Goal: Information Seeking & Learning: Learn about a topic

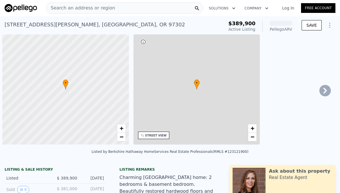
scroll to position [0, 2]
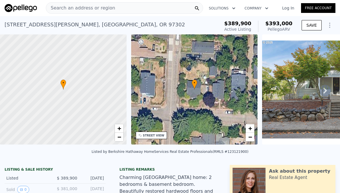
click at [85, 6] on span "Search an address or region" at bounding box center [80, 8] width 69 height 7
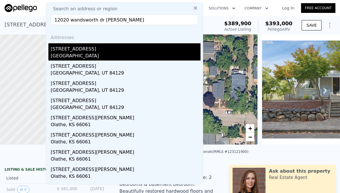
type input "12020 wandsworth dr [PERSON_NAME]"
click at [78, 58] on div "[GEOGRAPHIC_DATA]" at bounding box center [126, 56] width 150 height 8
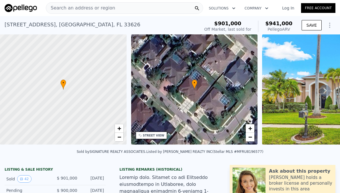
click at [190, 90] on div "• + −" at bounding box center [194, 89] width 127 height 110
click at [155, 137] on div "STREET VIEW" at bounding box center [151, 134] width 31 height 7
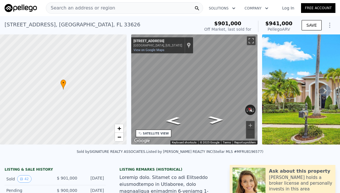
click at [142, 7] on div "Search an address or region" at bounding box center [124, 7] width 157 height 11
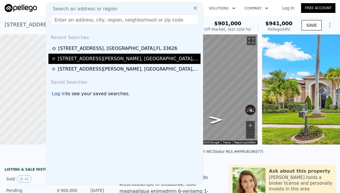
click at [71, 57] on div "[STREET_ADDRESS][PERSON_NAME]" at bounding box center [128, 58] width 141 height 7
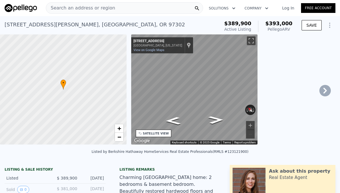
type input "$ 393,000"
type input "1"
type input "3"
type input "1"
type input "2"
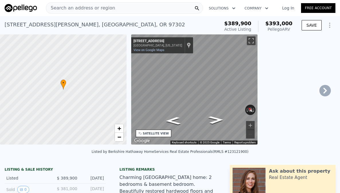
type input "696"
type input "1255"
type input "3920"
type input "10018"
type input "-$ 44,342"
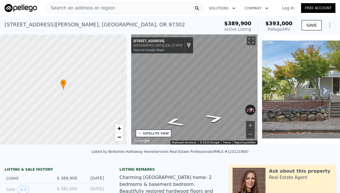
click at [289, 9] on link "Log In" at bounding box center [288, 8] width 26 height 6
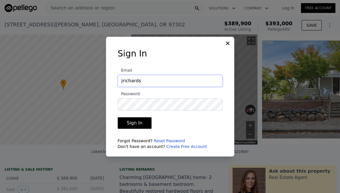
click at [166, 78] on input "jrichards" at bounding box center [170, 81] width 105 height 12
type input "[EMAIL_ADDRESS][DOMAIN_NAME]"
click at [136, 124] on button "Sign In" at bounding box center [135, 122] width 34 height 11
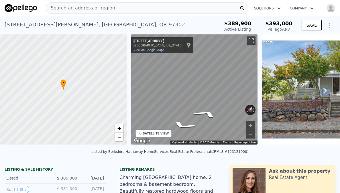
click at [125, 82] on div "• + − • + − STREET VIEW ← Move left → Move right ↑ Move up ↓ Move down + Zoom i…" at bounding box center [170, 90] width 340 height 112
drag, startPoint x: 201, startPoint y: 108, endPoint x: 127, endPoint y: 109, distance: 73.6
click at [128, 109] on div "• + − • + − STREET VIEW ← Move left → Move right ↑ Move up ↓ Move down + Zoom i…" at bounding box center [170, 90] width 340 height 112
click at [130, 80] on div "← Move left → Move right ↑ Move up ↓ Move down + Zoom in - Zoom out [STREET_ADD…" at bounding box center [194, 90] width 131 height 112
click at [329, 28] on icon "Show Options" at bounding box center [329, 25] width 7 height 7
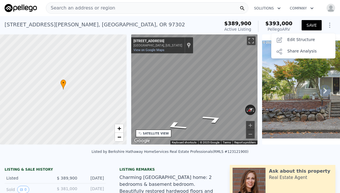
click at [312, 26] on button "SAVE" at bounding box center [311, 25] width 20 height 10
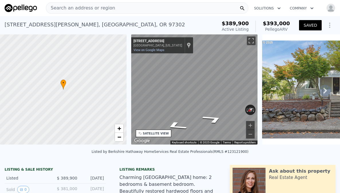
click at [149, 3] on div "Search an address or region" at bounding box center [147, 7] width 202 height 11
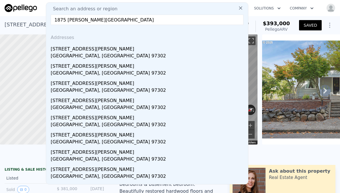
drag, startPoint x: 103, startPoint y: 20, endPoint x: 63, endPoint y: 21, distance: 39.8
click at [63, 21] on input "1875 [PERSON_NAME][GEOGRAPHIC_DATA]" at bounding box center [147, 20] width 193 height 10
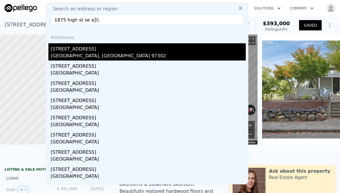
type input "1875 high st se a]\\"
click at [82, 50] on div "[STREET_ADDRESS]" at bounding box center [148, 47] width 195 height 9
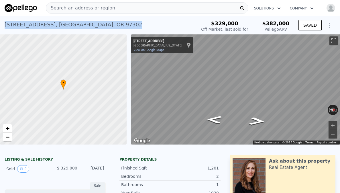
drag, startPoint x: 92, startPoint y: 25, endPoint x: 5, endPoint y: 23, distance: 87.6
click at [5, 23] on div "[STREET_ADDRESS] Sold [DATE] for $329k (~ARV $382k )" at bounding box center [100, 26] width 190 height 16
copy div "[STREET_ADDRESS] Sold [DATE] for $329k (~ARV $382k )"
